Goal: Information Seeking & Learning: Learn about a topic

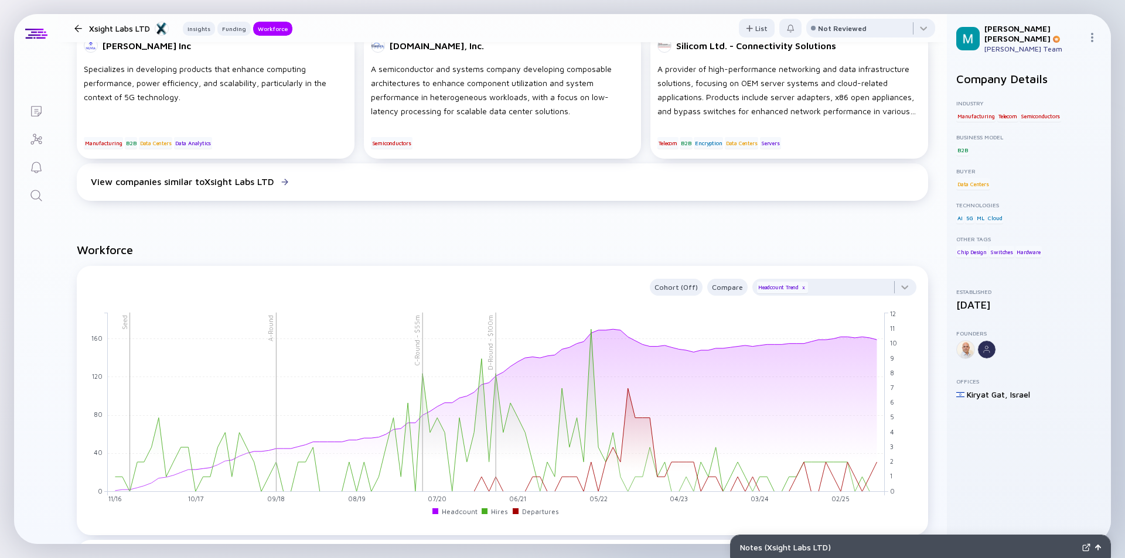
scroll to position [1054, 0]
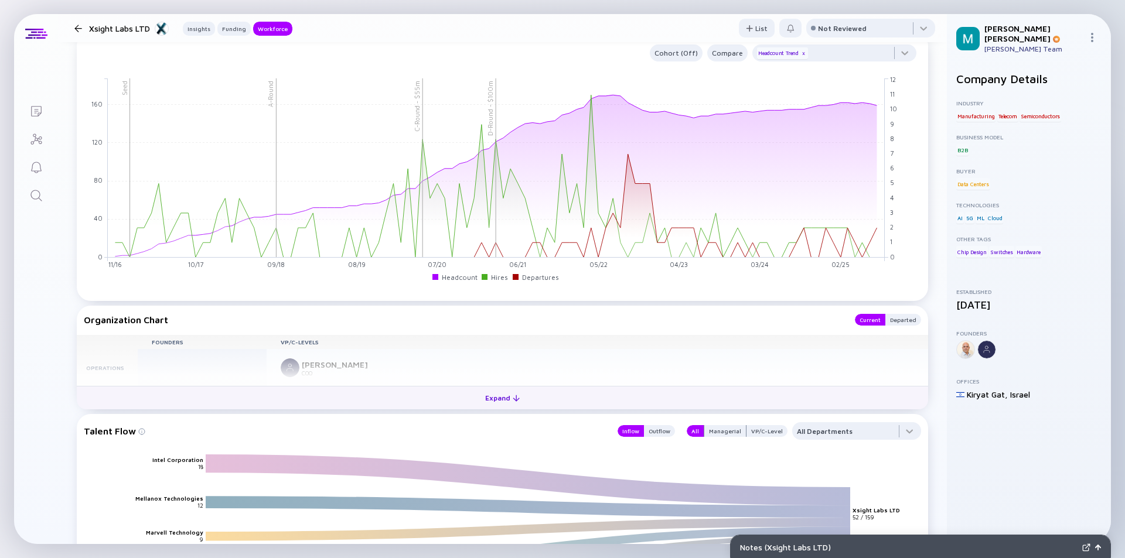
click at [487, 398] on div "Expand" at bounding box center [502, 398] width 49 height 18
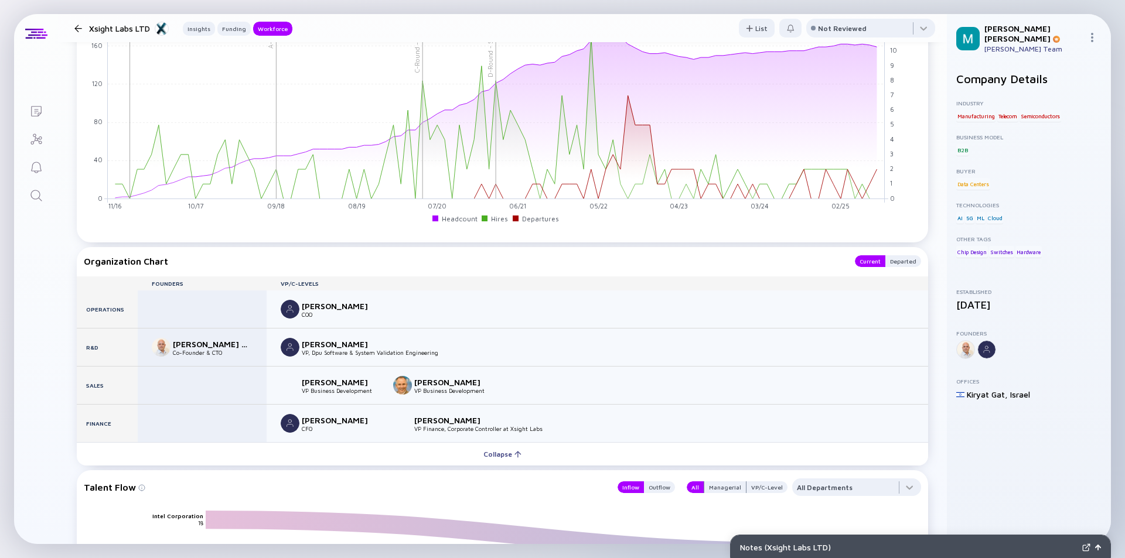
scroll to position [1289, 0]
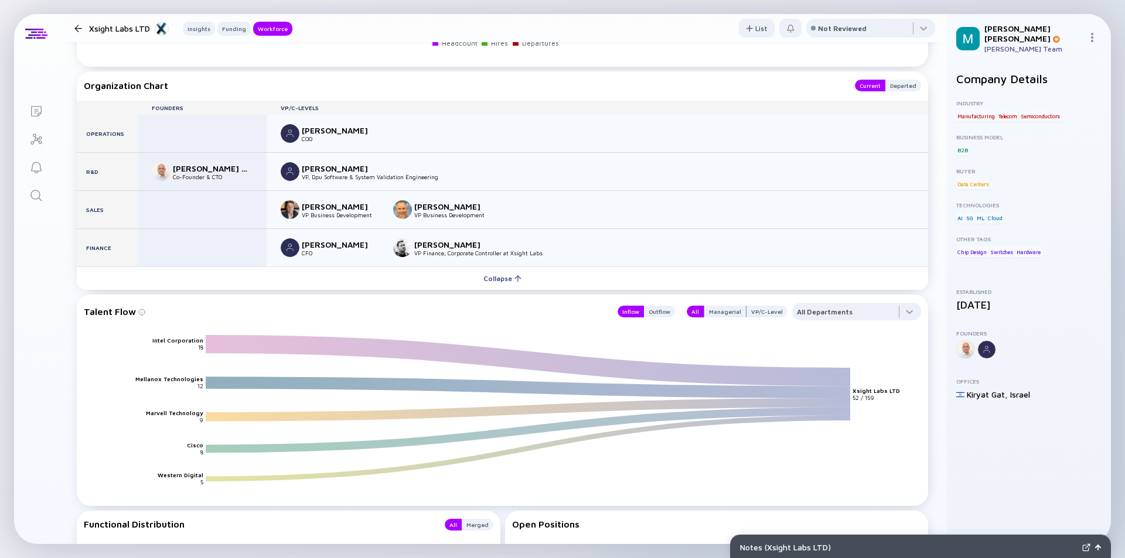
click at [77, 30] on div at bounding box center [78, 29] width 8 height 8
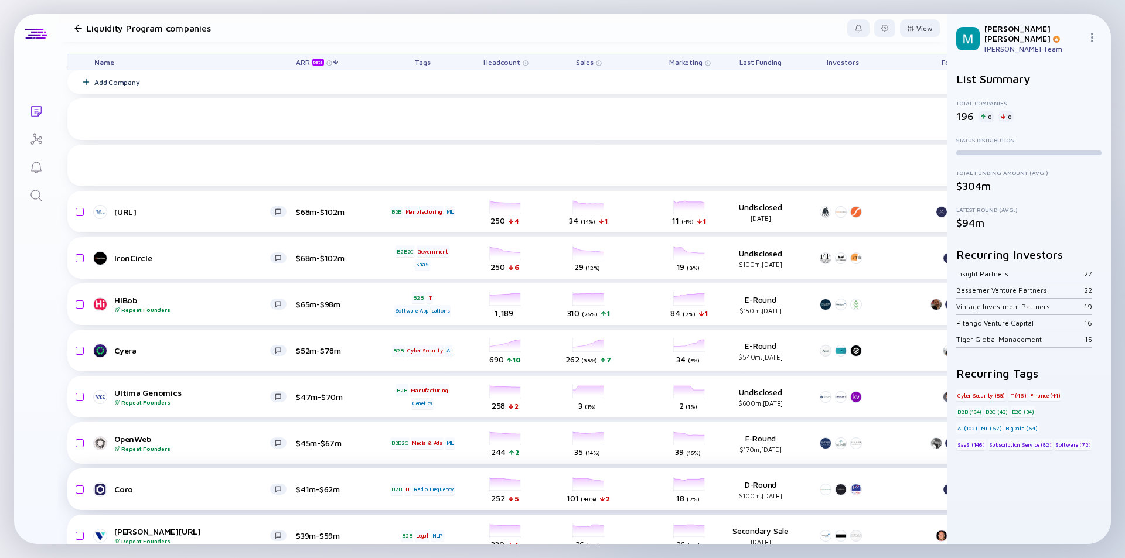
scroll to position [176, 0]
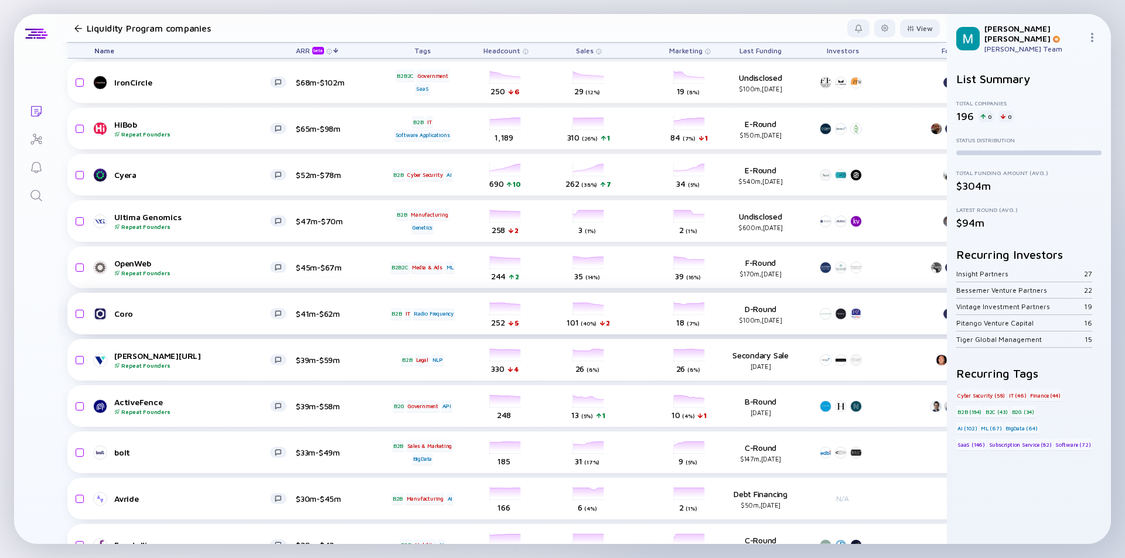
click at [218, 304] on div "Coro $41m-$62m B2B IT Radio Frequency headcount-coro 252 5 Headcount salesColum…" at bounding box center [669, 314] width 1205 height 42
click at [191, 498] on div "Avride" at bounding box center [192, 499] width 156 height 10
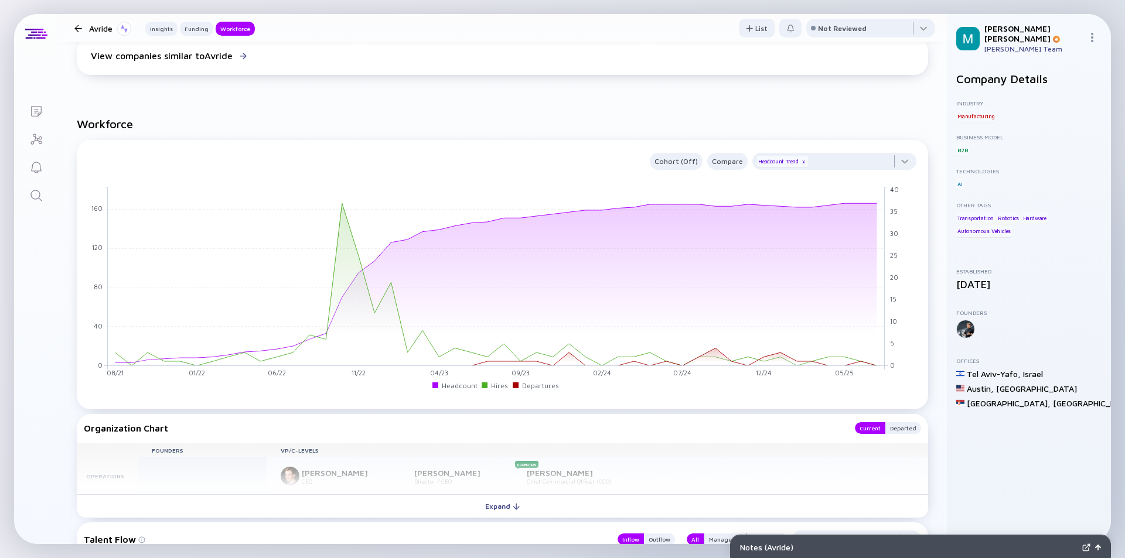
scroll to position [937, 0]
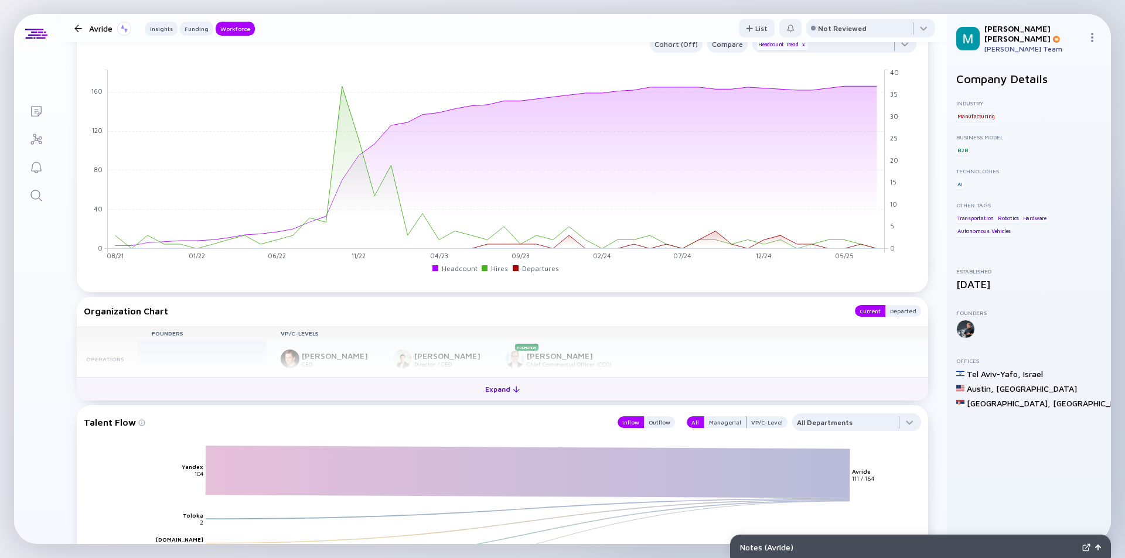
click at [486, 398] on div "Expand" at bounding box center [502, 389] width 49 height 18
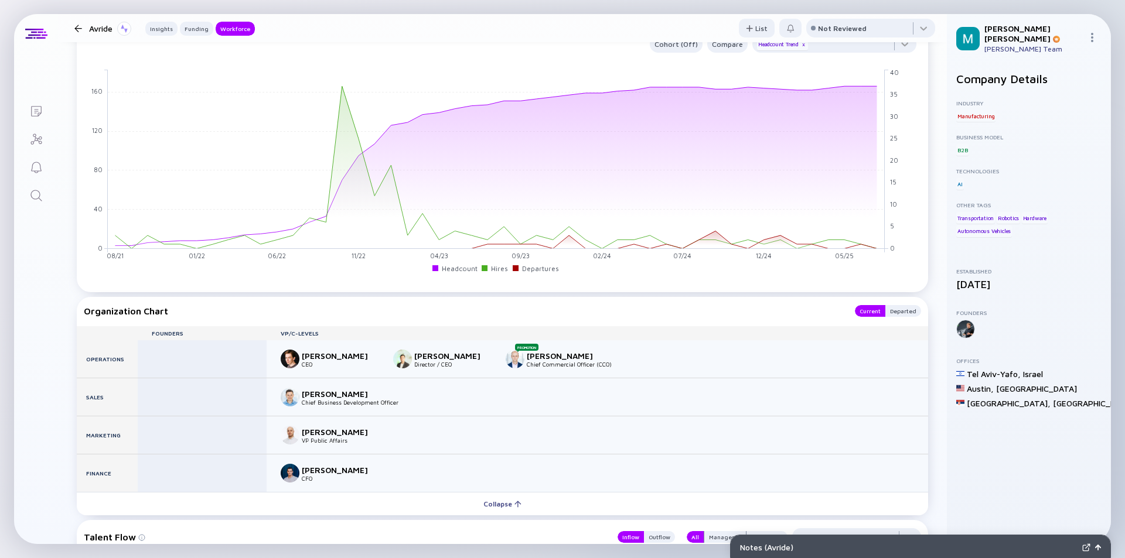
drag, startPoint x: 79, startPoint y: 29, endPoint x: 105, endPoint y: 60, distance: 40.3
click at [79, 30] on div at bounding box center [78, 29] width 8 height 8
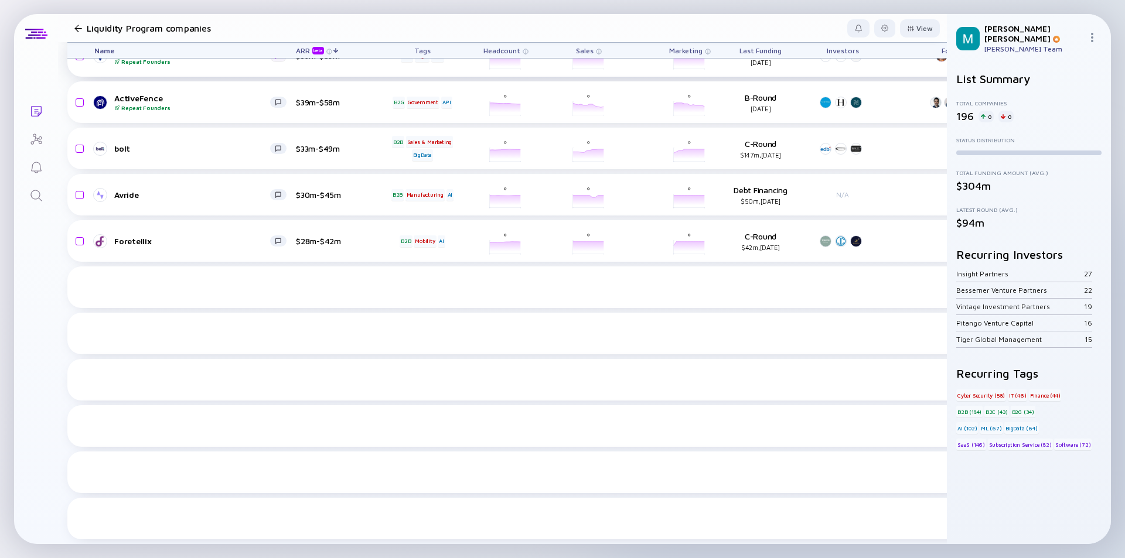
scroll to position [176, 0]
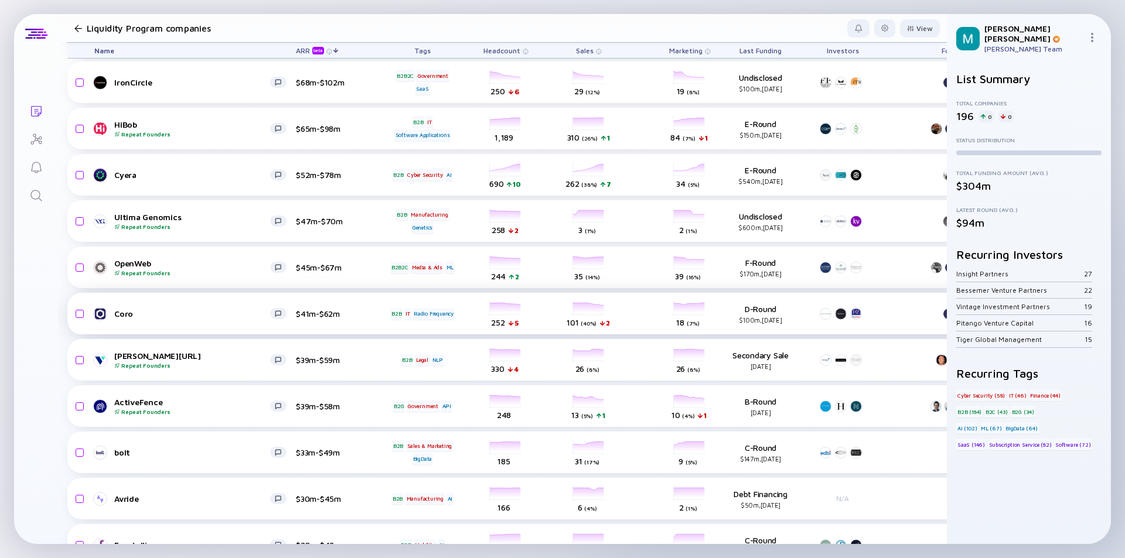
click at [179, 315] on div "Offers AI-powered transcription and captioning products tailored for speech-int…" at bounding box center [270, 306] width 327 height 49
click at [214, 315] on div "Coro" at bounding box center [192, 314] width 156 height 10
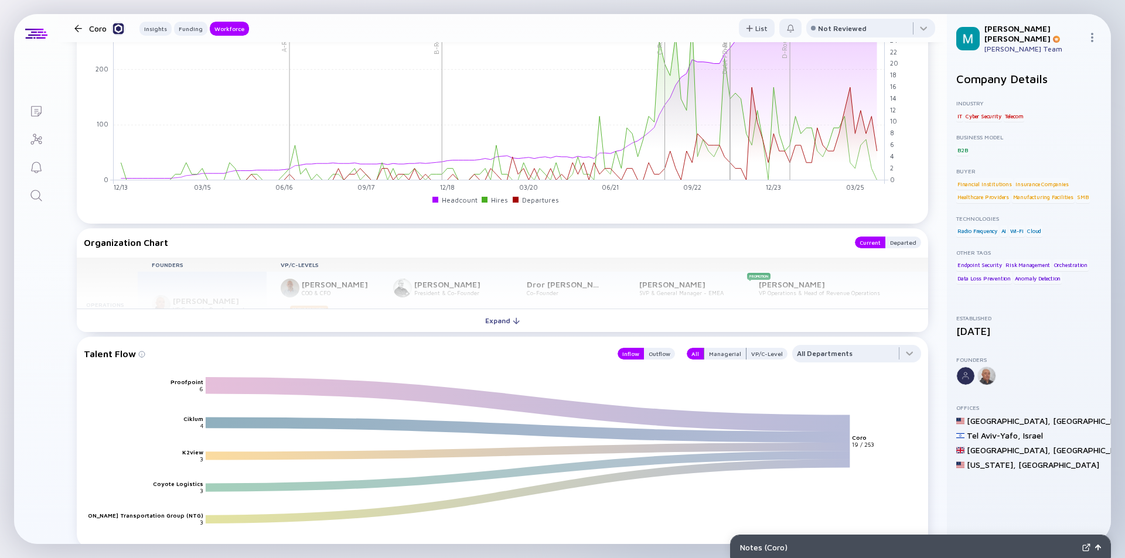
scroll to position [1464, 0]
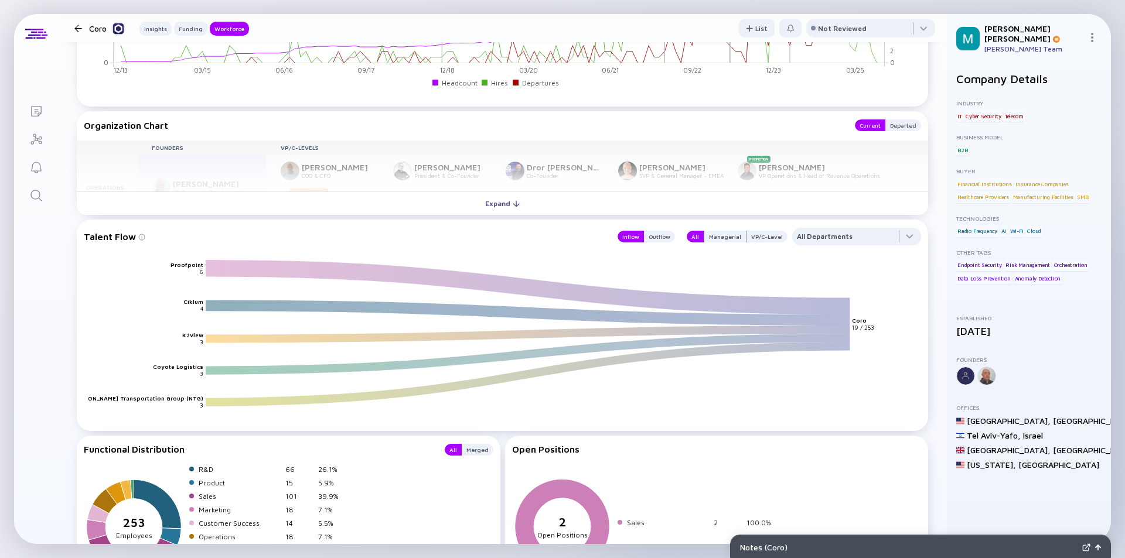
click at [499, 203] on div "Expand" at bounding box center [502, 203] width 49 height 18
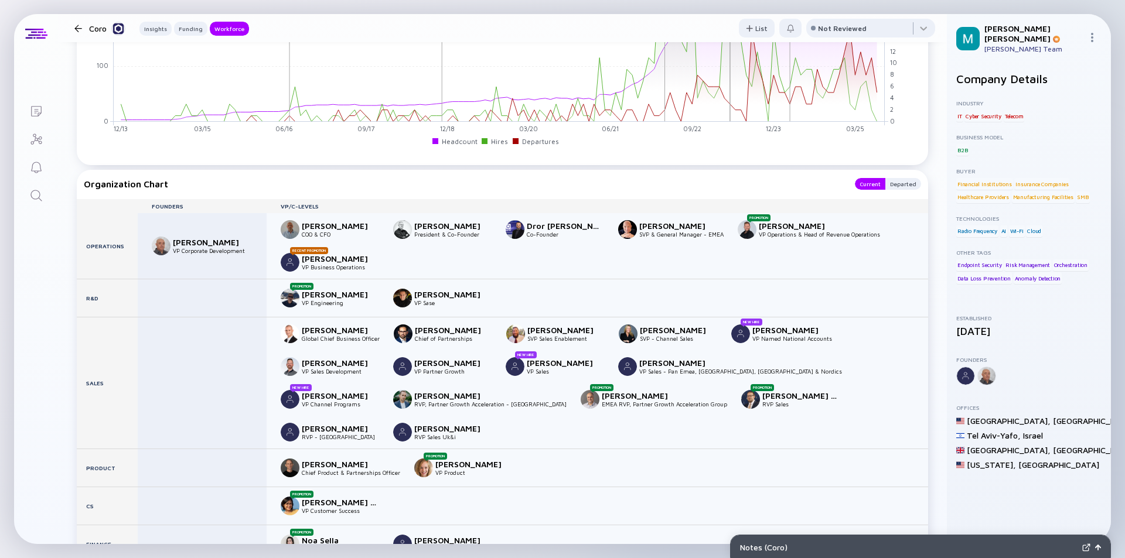
scroll to position [1347, 0]
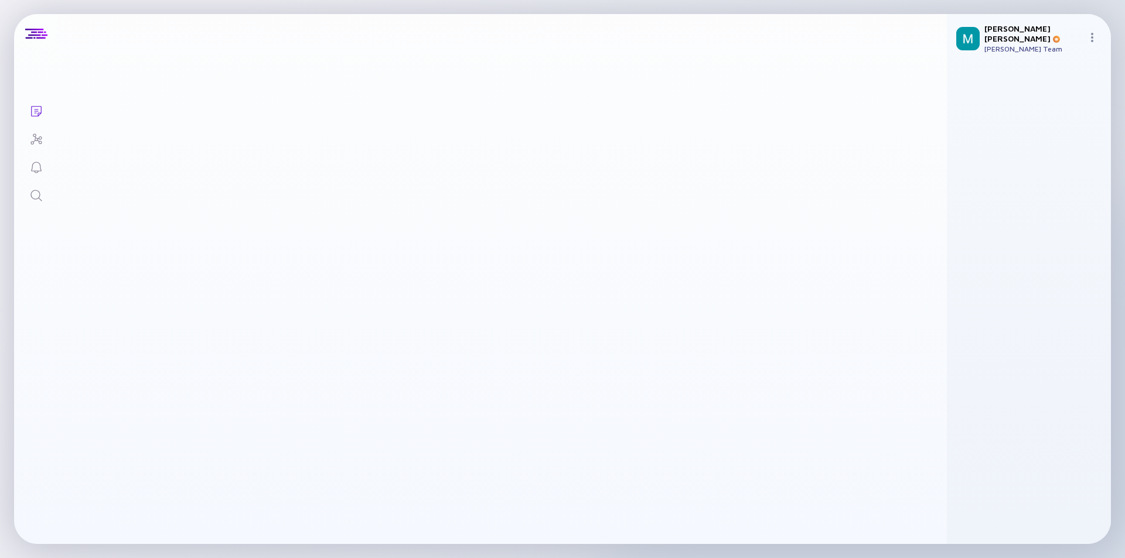
scroll to position [176, 0]
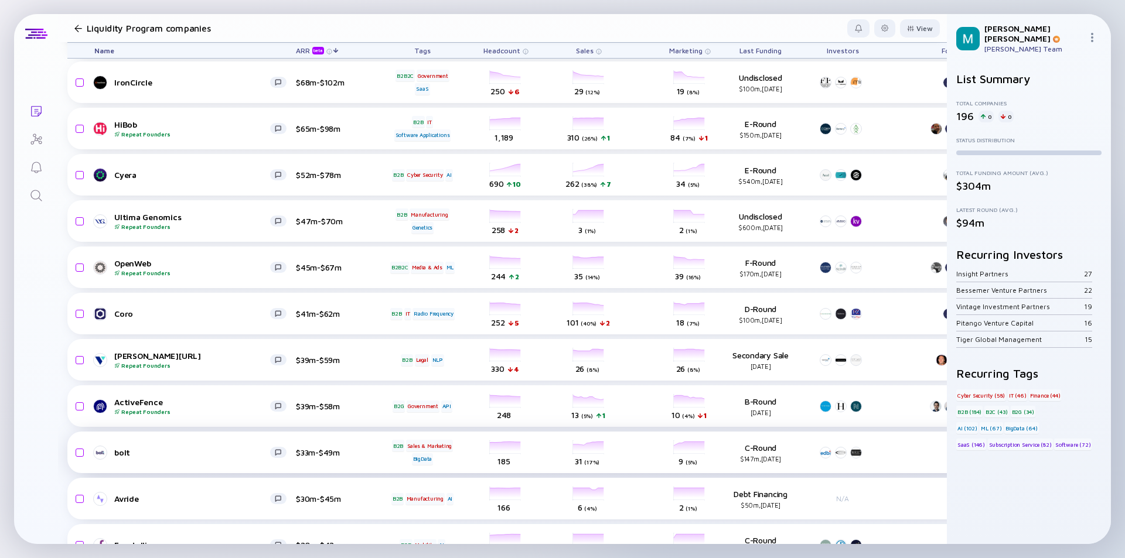
click at [233, 455] on div "bolt" at bounding box center [192, 453] width 156 height 10
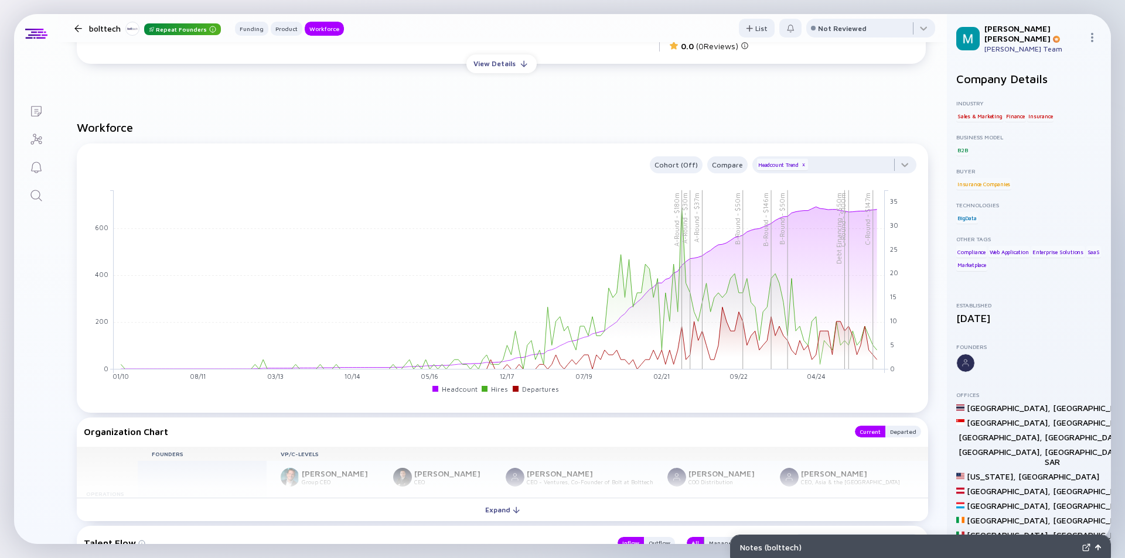
scroll to position [1054, 0]
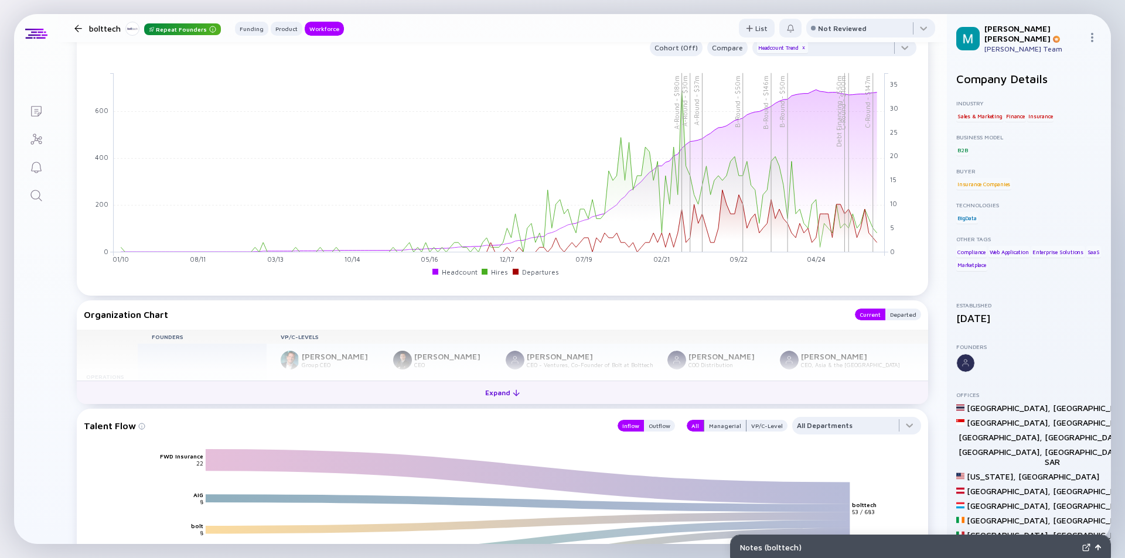
click at [513, 390] on div at bounding box center [516, 393] width 7 height 7
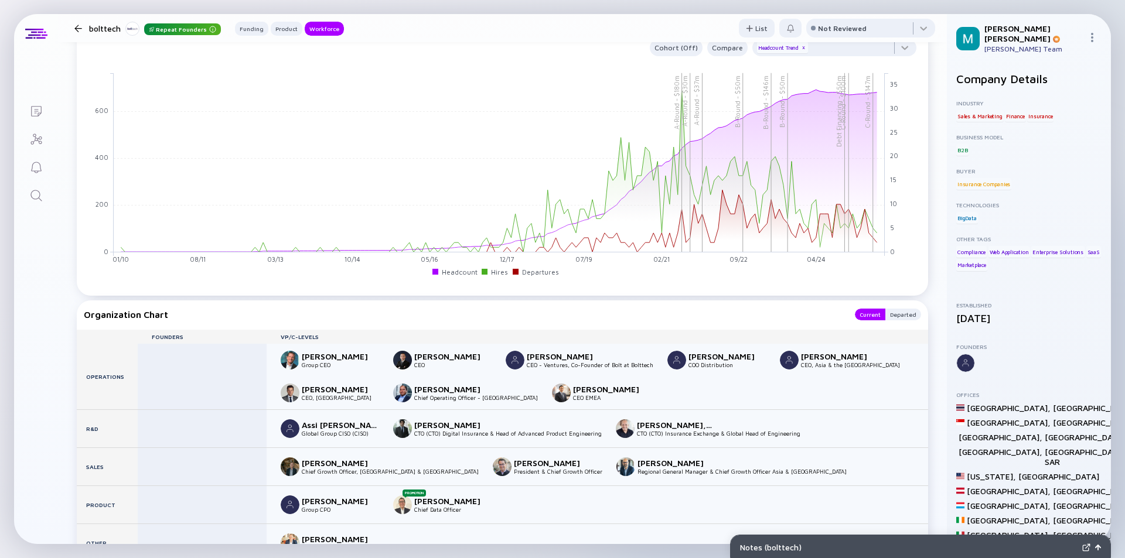
click at [81, 25] on div at bounding box center [78, 29] width 17 height 8
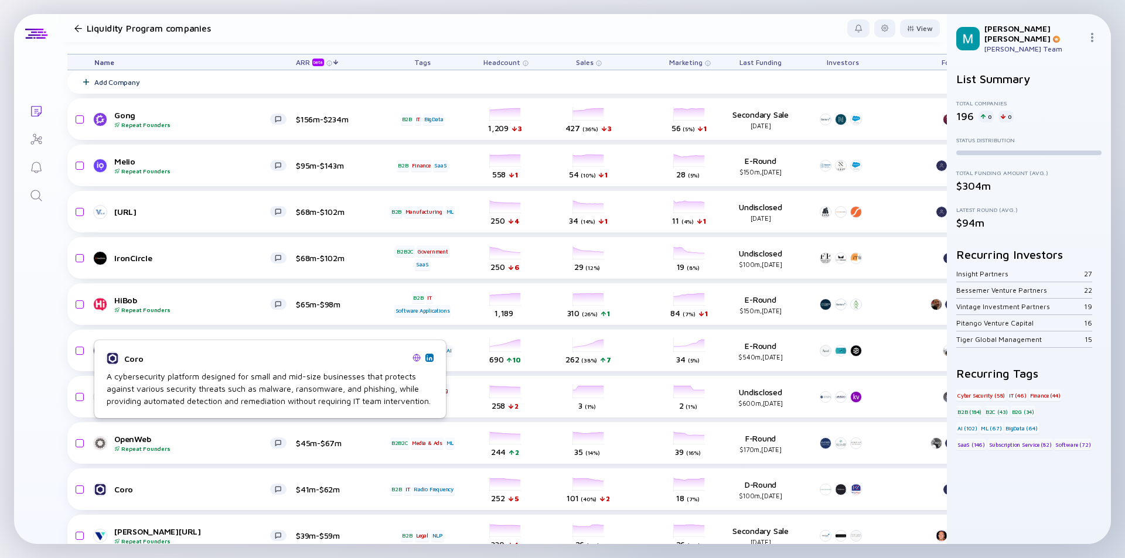
scroll to position [117, 0]
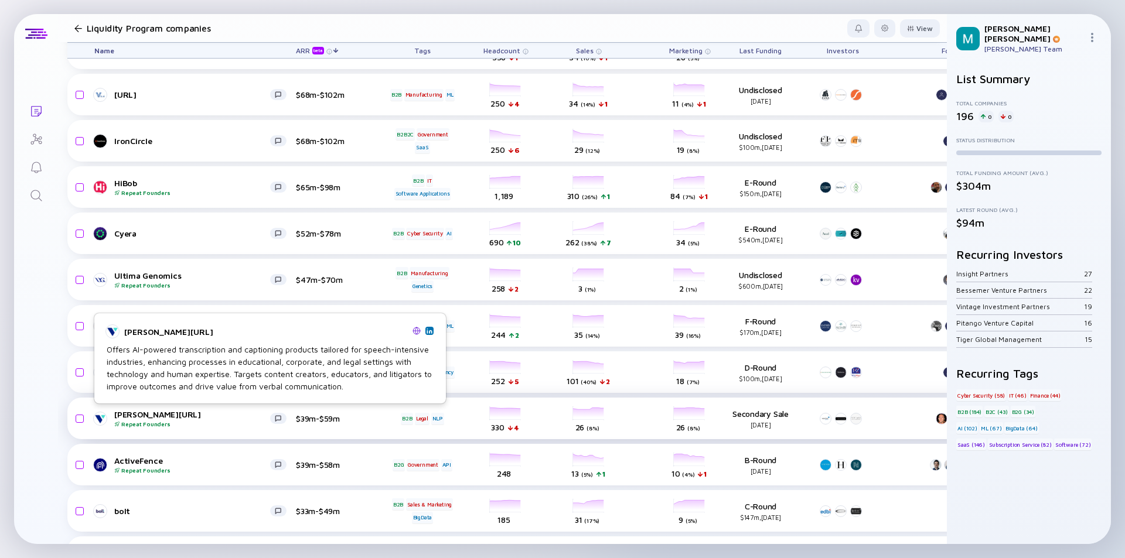
click at [175, 417] on div "[PERSON_NAME][URL] Repeat Founders" at bounding box center [192, 418] width 156 height 18
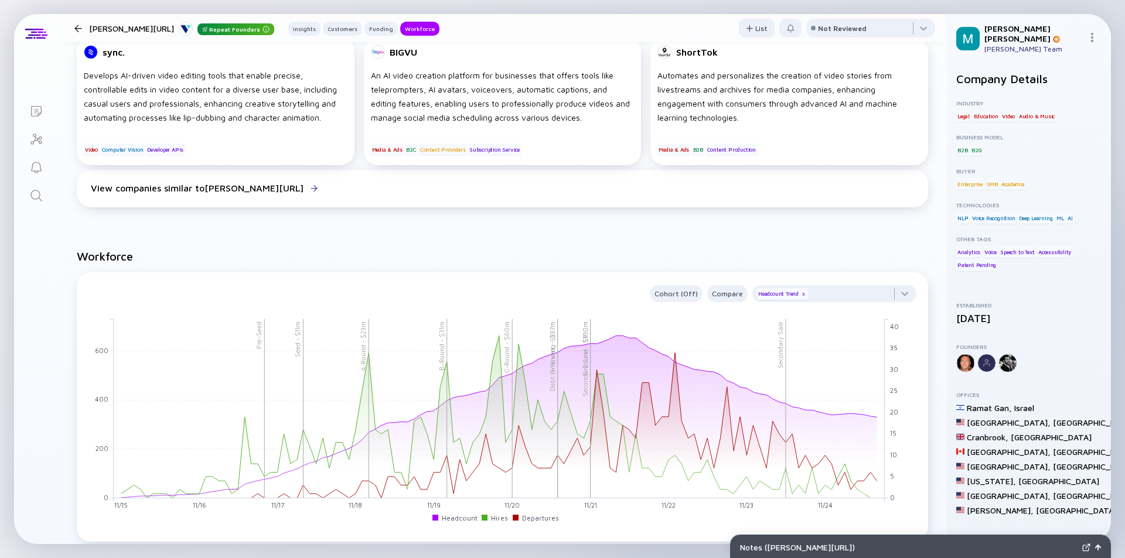
scroll to position [1230, 0]
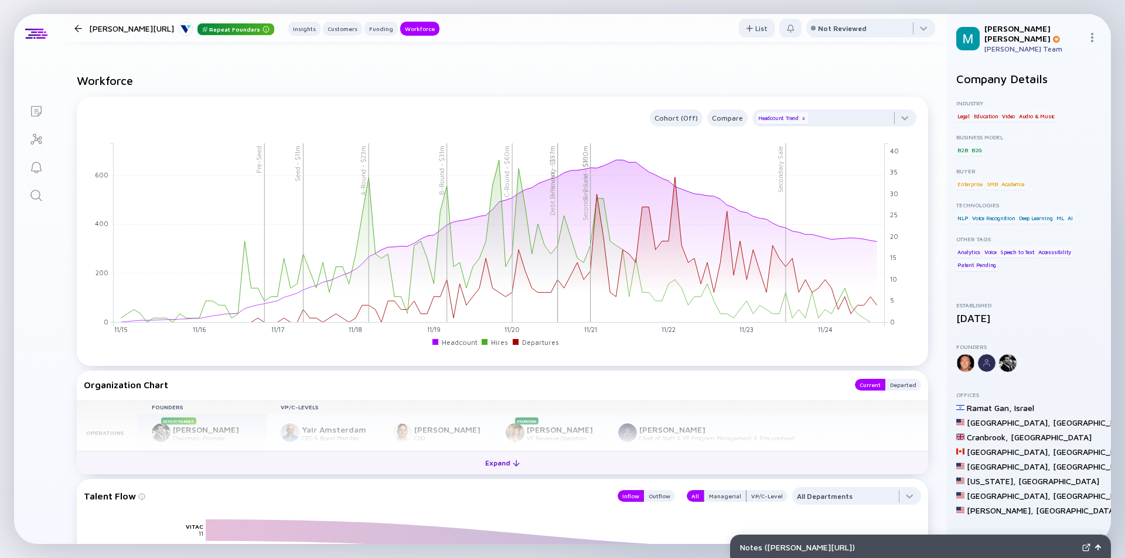
click at [498, 464] on div "Expand" at bounding box center [502, 463] width 49 height 18
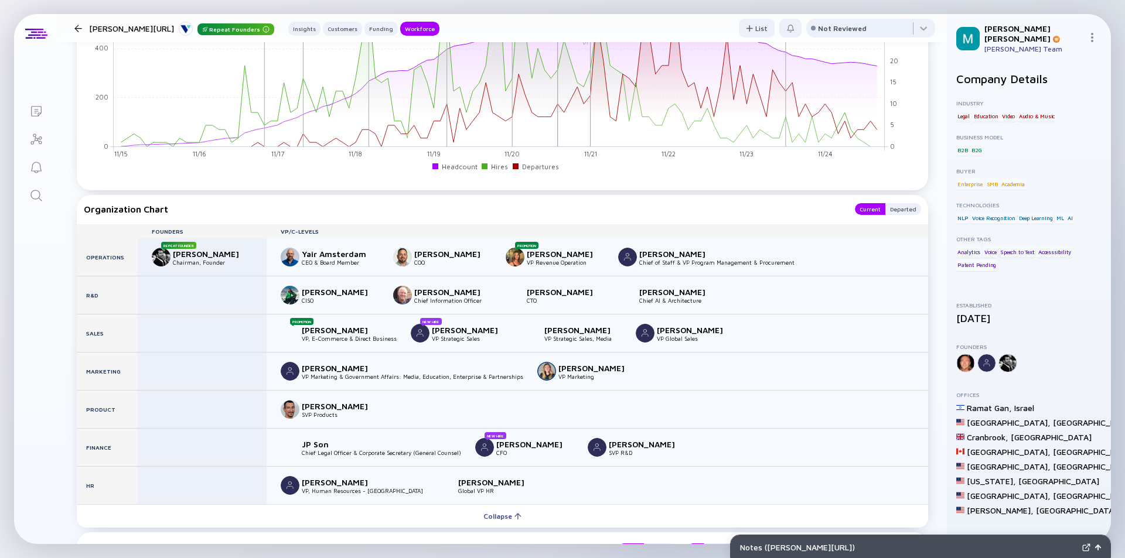
scroll to position [1464, 0]
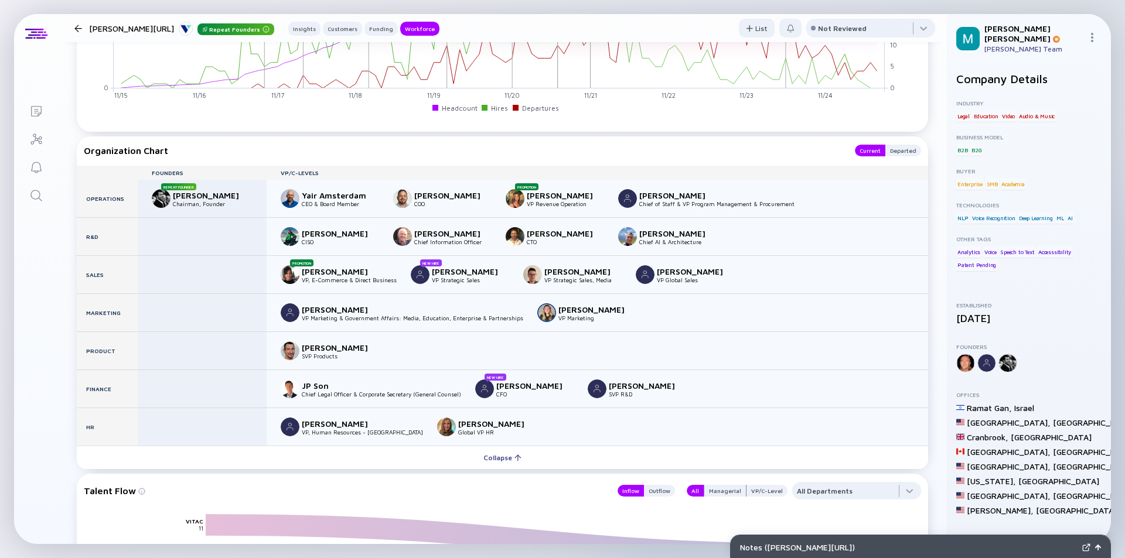
click at [80, 28] on div at bounding box center [78, 29] width 8 height 8
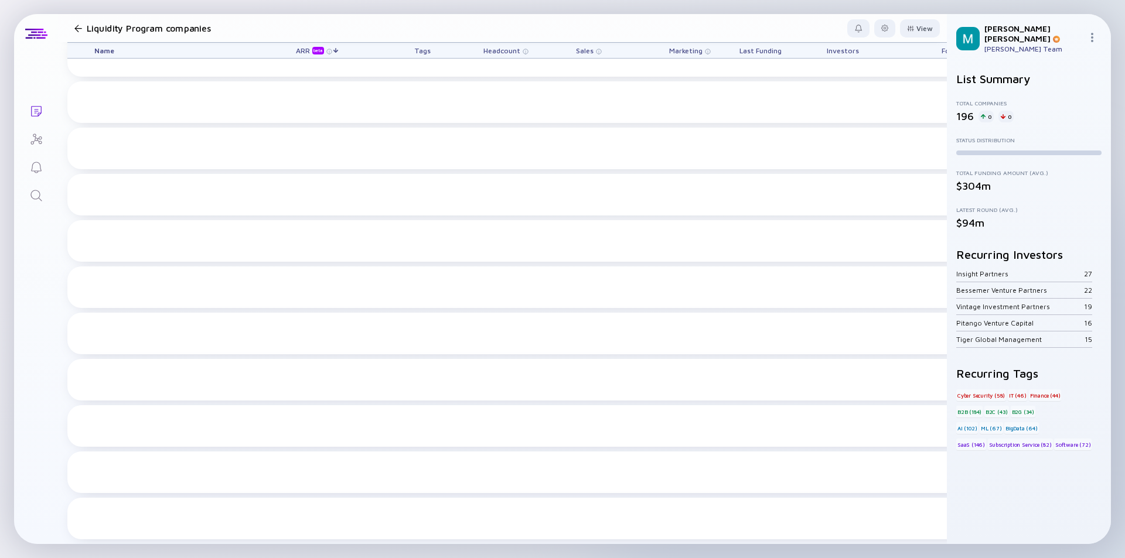
scroll to position [117, 0]
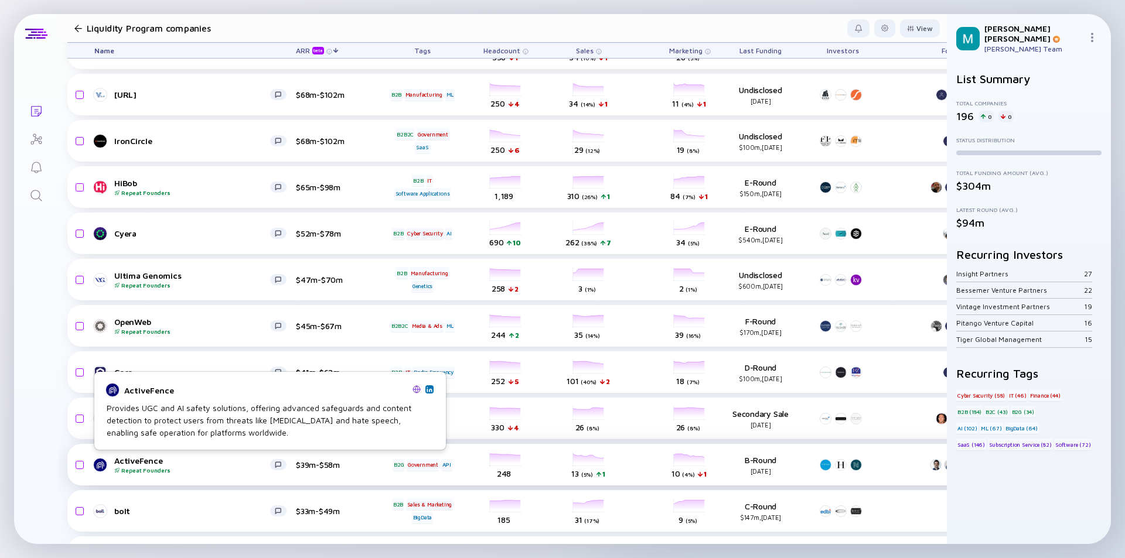
click at [209, 460] on div "ActiveFence Repeat Founders" at bounding box center [192, 465] width 156 height 18
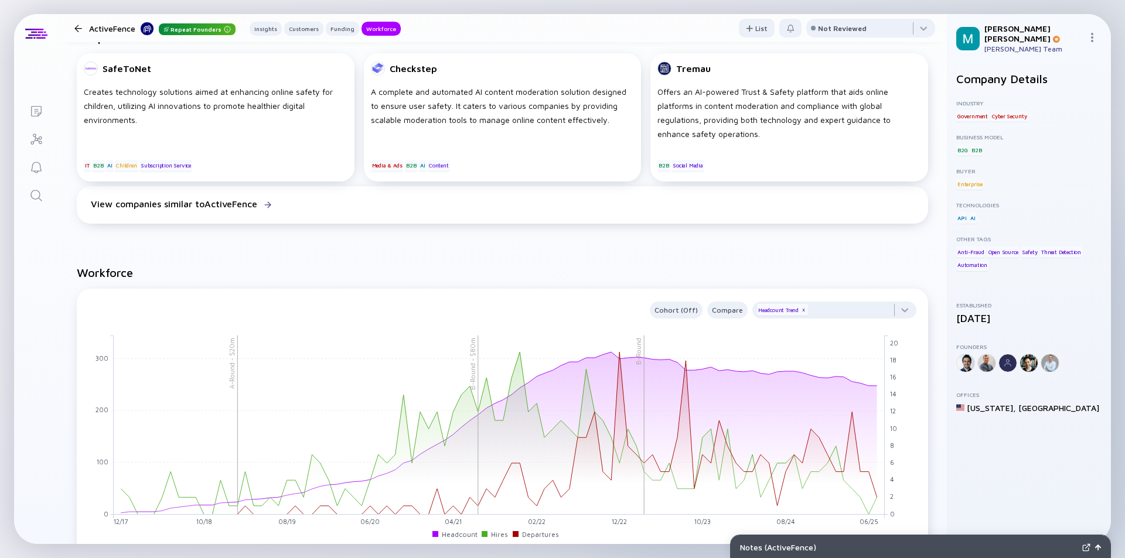
scroll to position [1289, 0]
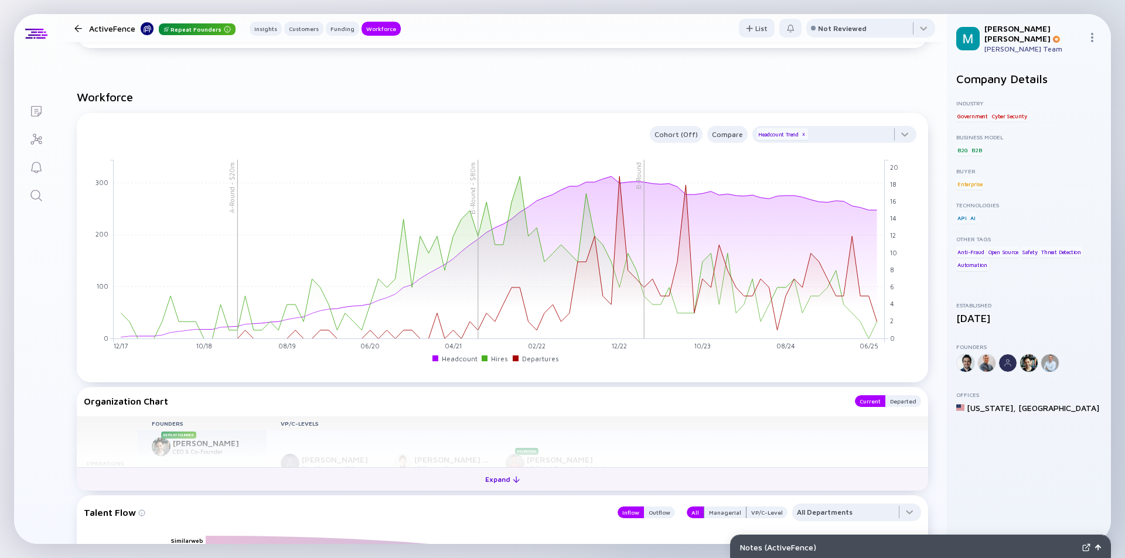
click at [497, 483] on div "Expand" at bounding box center [502, 479] width 49 height 18
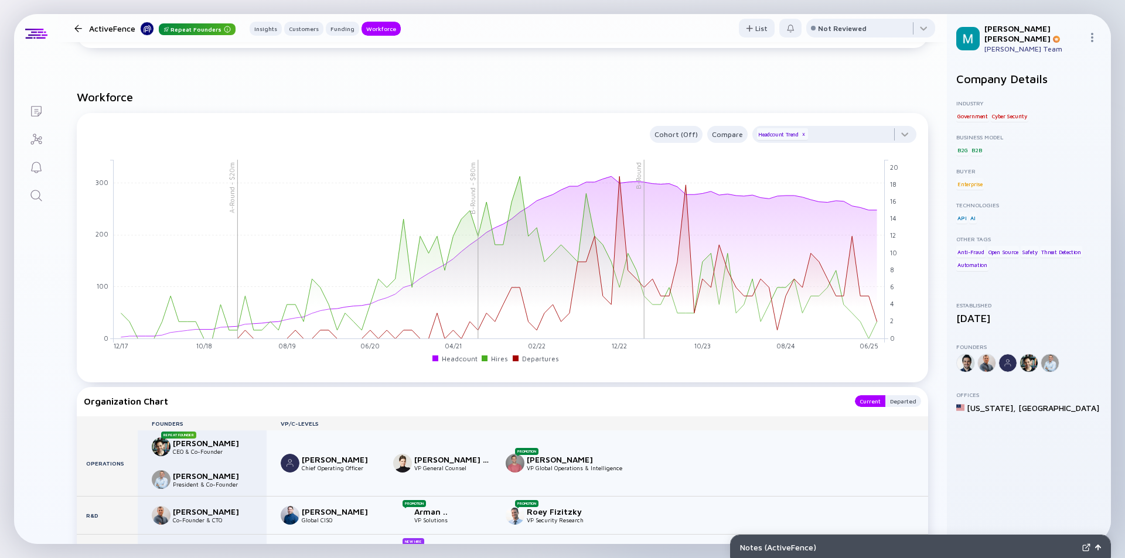
scroll to position [1406, 0]
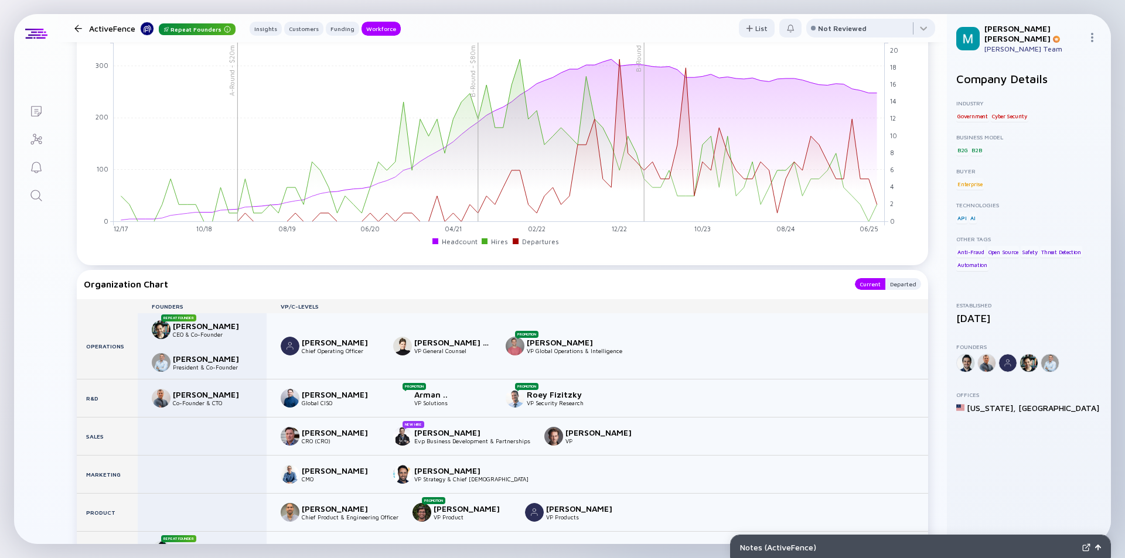
click at [77, 27] on div at bounding box center [78, 29] width 8 height 8
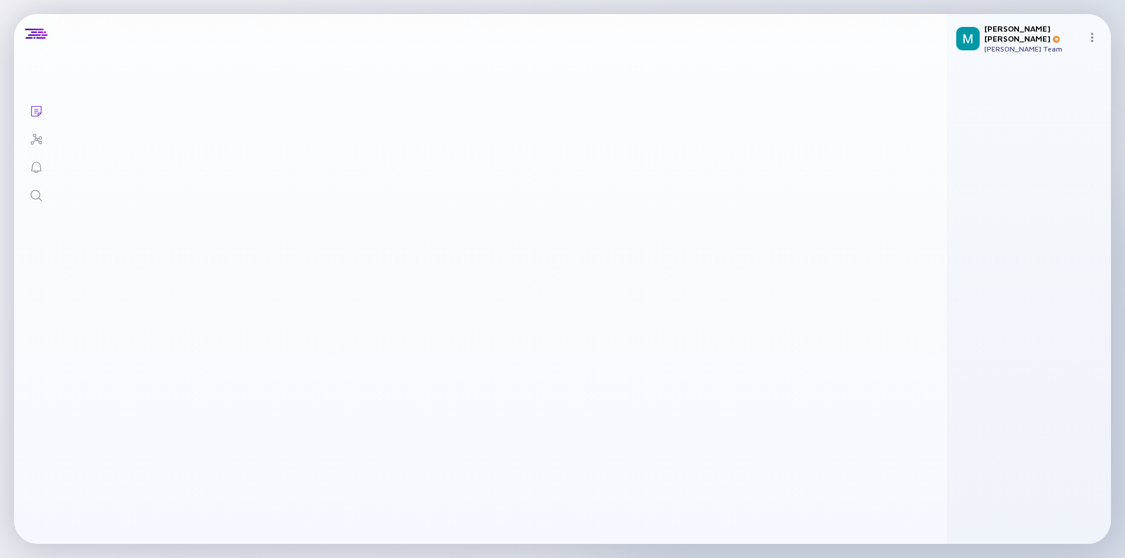
scroll to position [117, 0]
